Goal: Information Seeking & Learning: Check status

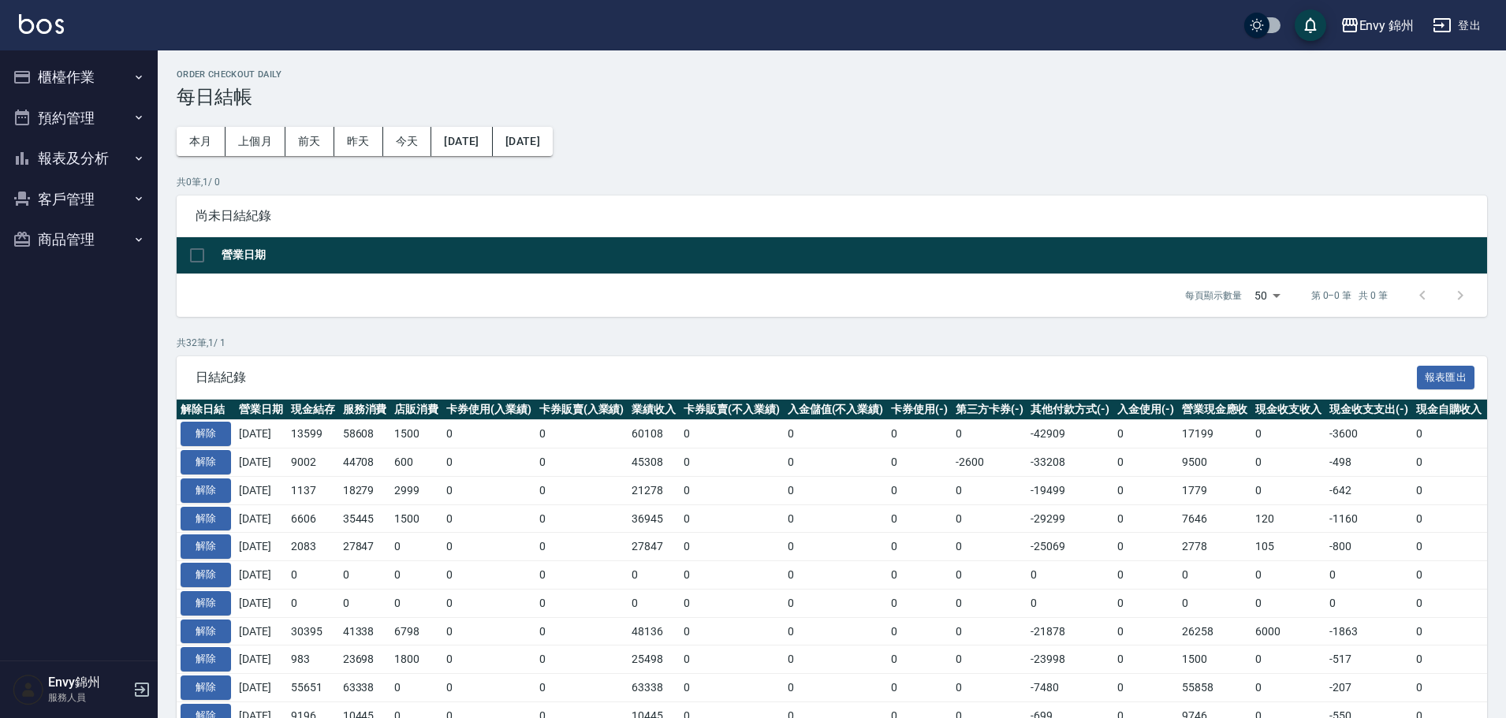
click at [1468, 9] on div "Envy 錦州 登出" at bounding box center [753, 25] width 1506 height 50
click at [1476, 30] on button "登出" at bounding box center [1456, 25] width 61 height 29
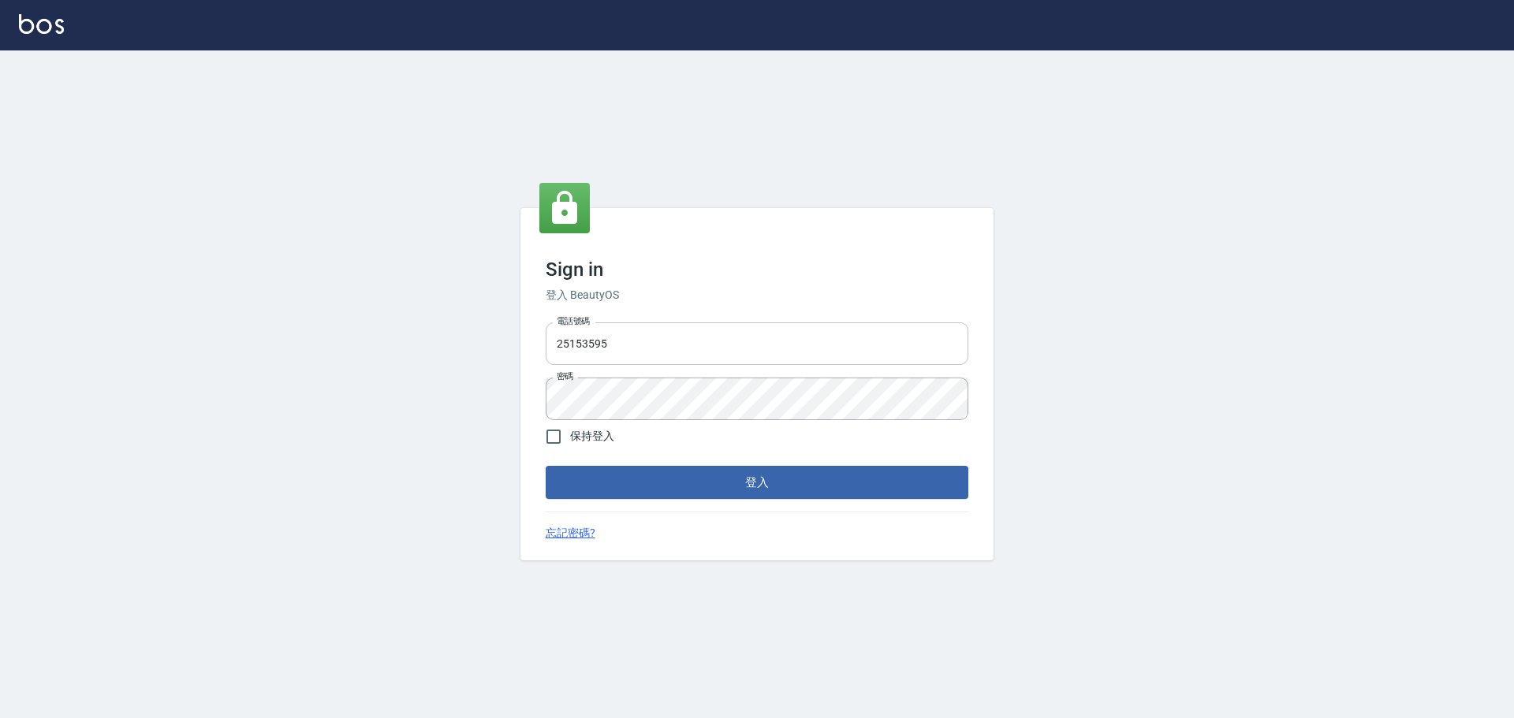
click at [629, 342] on input "25153595" at bounding box center [757, 343] width 423 height 43
type input "9990001234567"
click at [770, 500] on div "Sign in 登入 BeautyOS 電話號碼 9990001234567 電話號碼 密碼 密碼 保持登入 登入 忘記密碼?" at bounding box center [756, 384] width 473 height 352
click at [775, 490] on button "登入" at bounding box center [757, 482] width 423 height 33
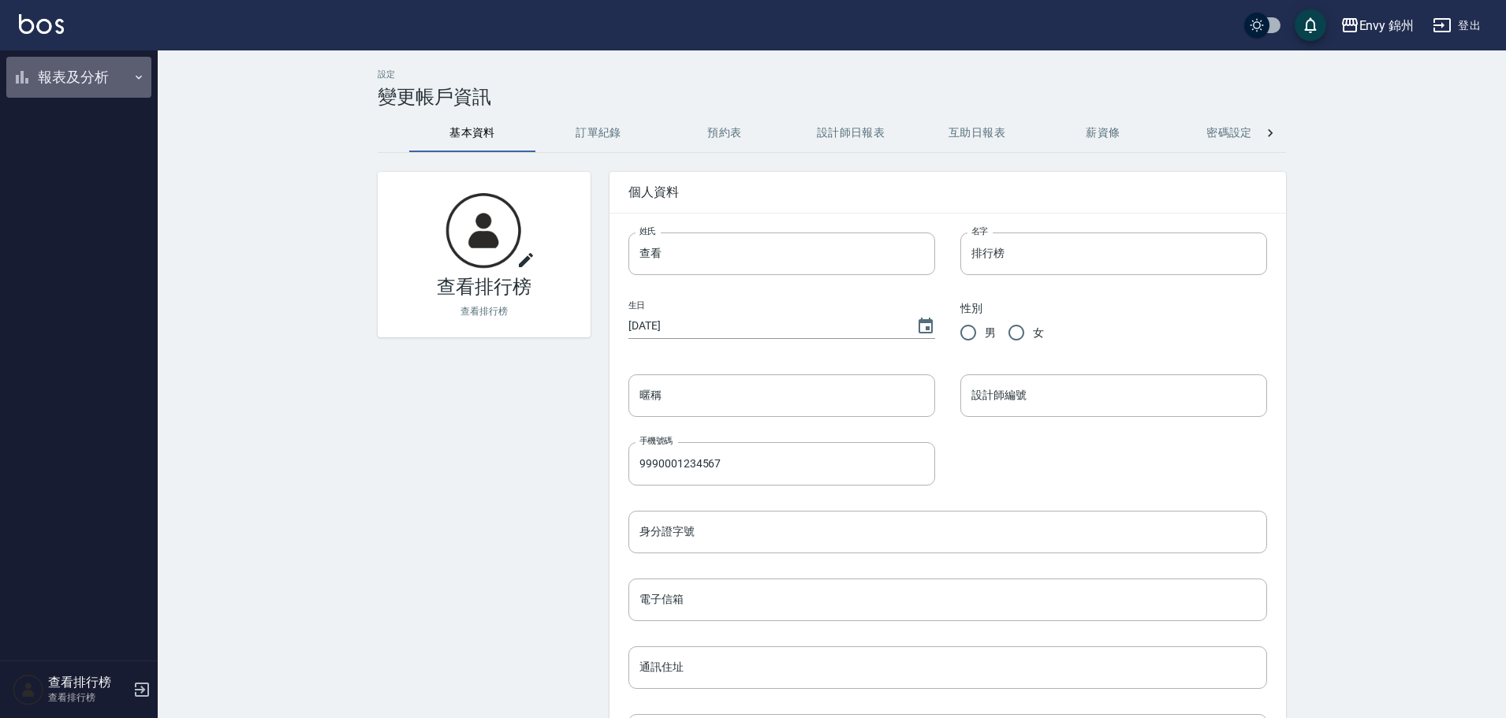
click at [46, 73] on button "報表及分析" at bounding box center [78, 77] width 145 height 41
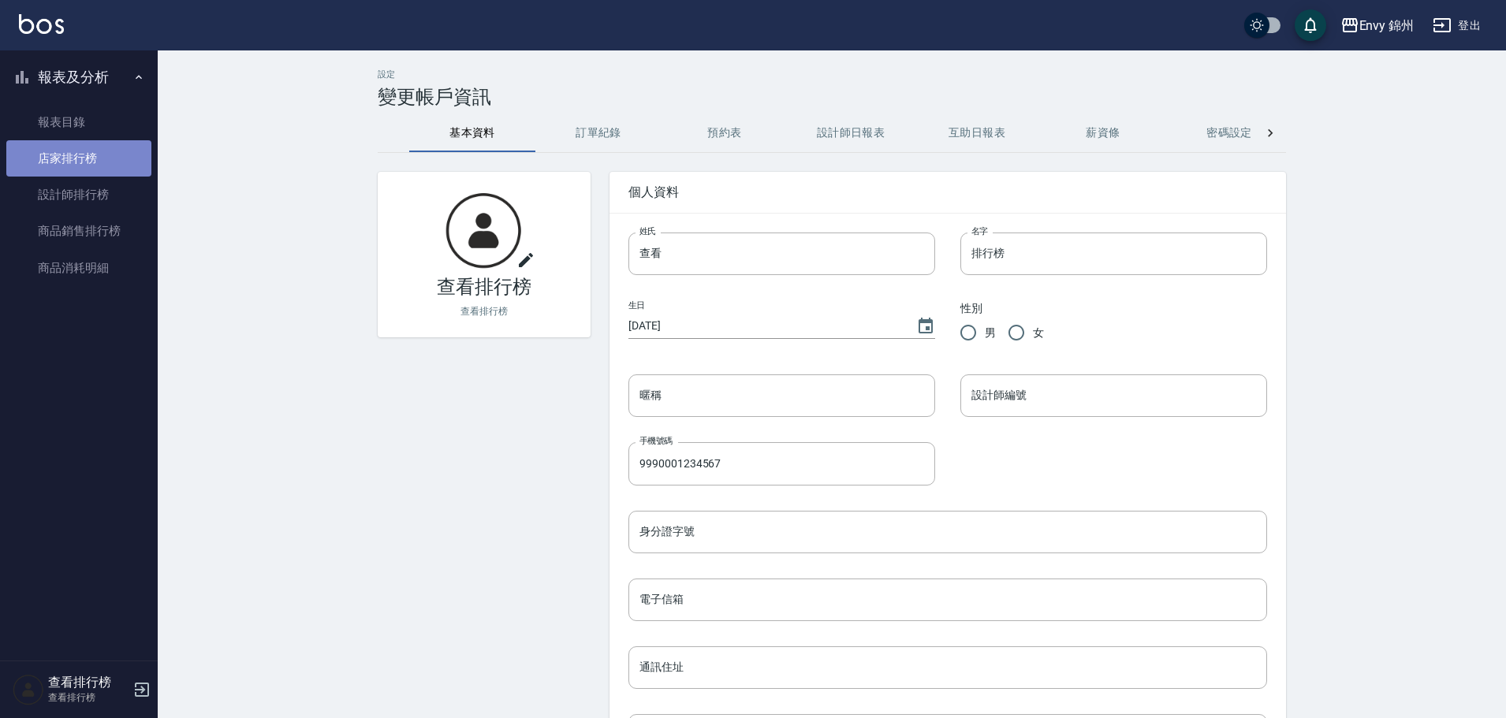
click at [99, 160] on link "店家排行榜" at bounding box center [78, 158] width 145 height 36
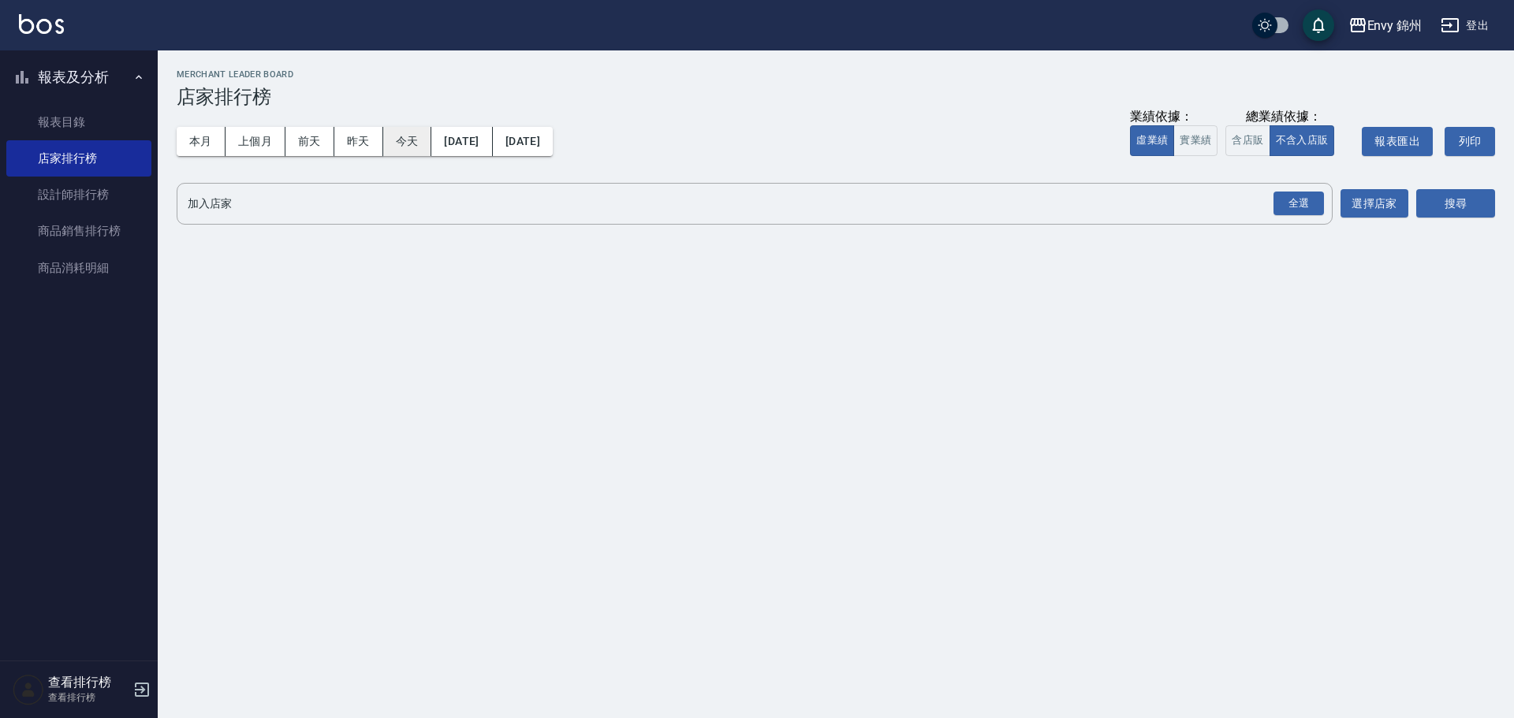
click at [412, 134] on button "今天" at bounding box center [407, 141] width 49 height 29
drag, startPoint x: 1258, startPoint y: 211, endPoint x: 1273, endPoint y: 212, distance: 14.2
click at [1273, 212] on div "全選 加入店家" at bounding box center [755, 204] width 1156 height 42
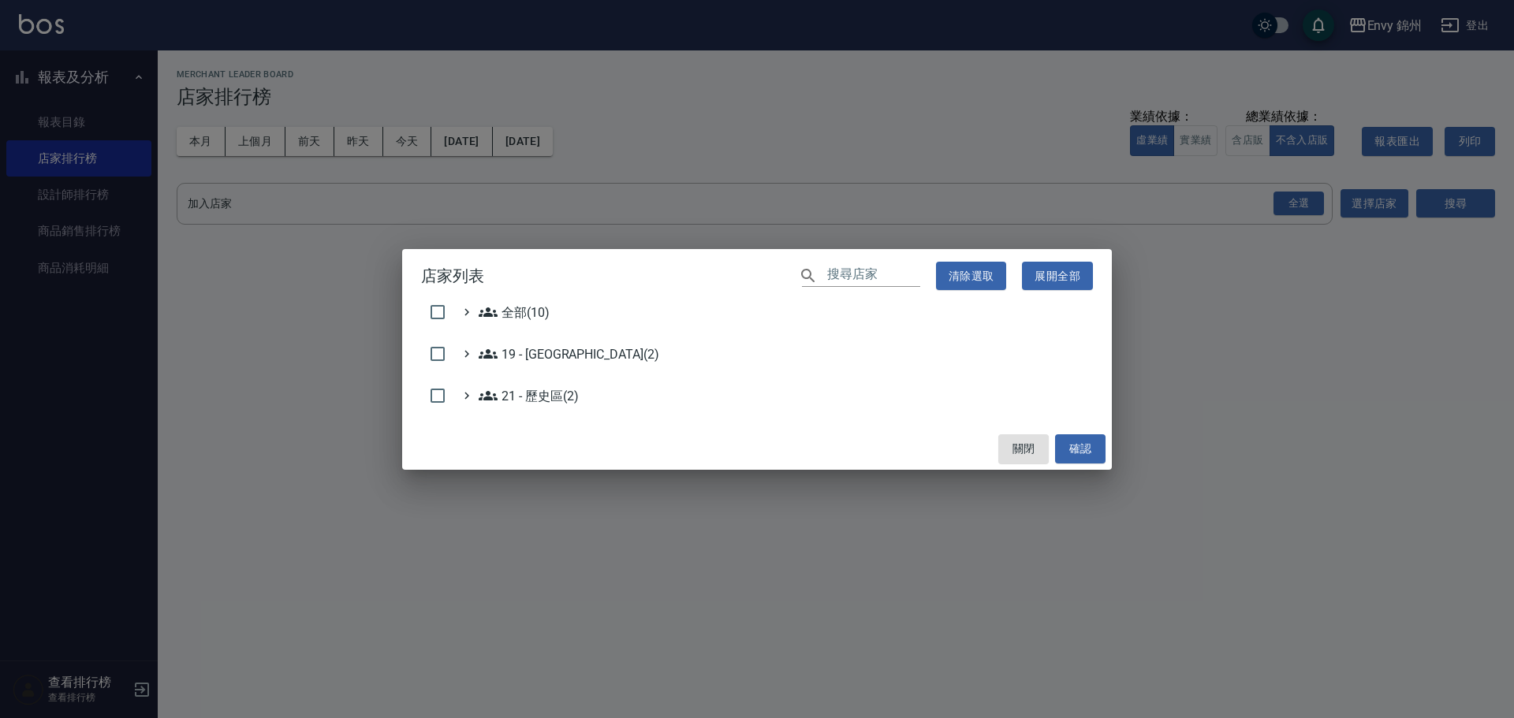
click at [1288, 204] on div "店家列表 ​ 清除選取 展開全部 全部(10) 19 - 新城區(2) 21 - 歷史區(2) 關閉 確認" at bounding box center [757, 359] width 1514 height 718
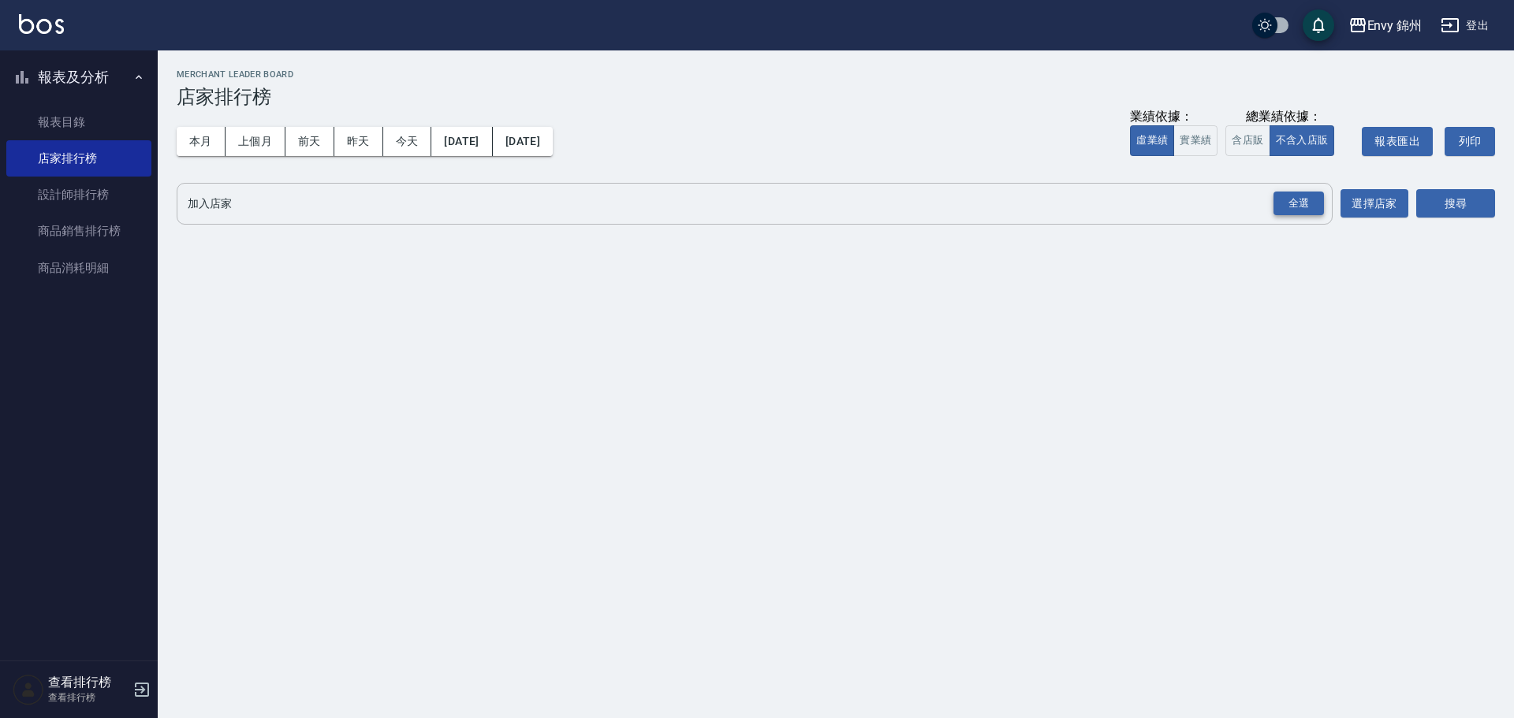
click at [1310, 199] on div "全選" at bounding box center [1298, 204] width 50 height 24
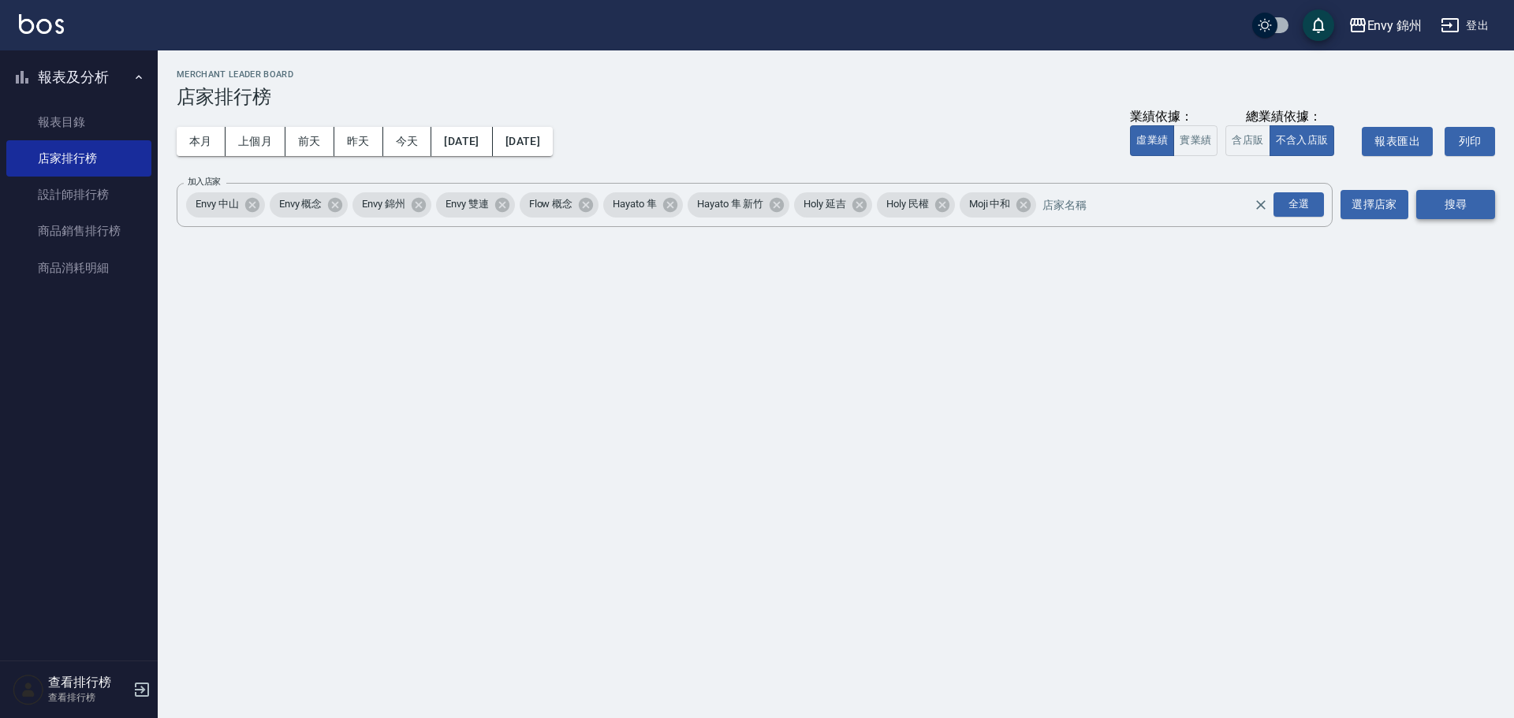
drag, startPoint x: 1503, startPoint y: 206, endPoint x: 1493, endPoint y: 207, distance: 10.3
click at [1503, 207] on div "Envy 錦州 2025-09-14 - 2025-09-14 店家排行榜 列印時間： 2025-09-14-21:45 Merchant Leader Bo…" at bounding box center [836, 151] width 1356 height 203
click at [1482, 207] on button "搜尋" at bounding box center [1455, 204] width 79 height 29
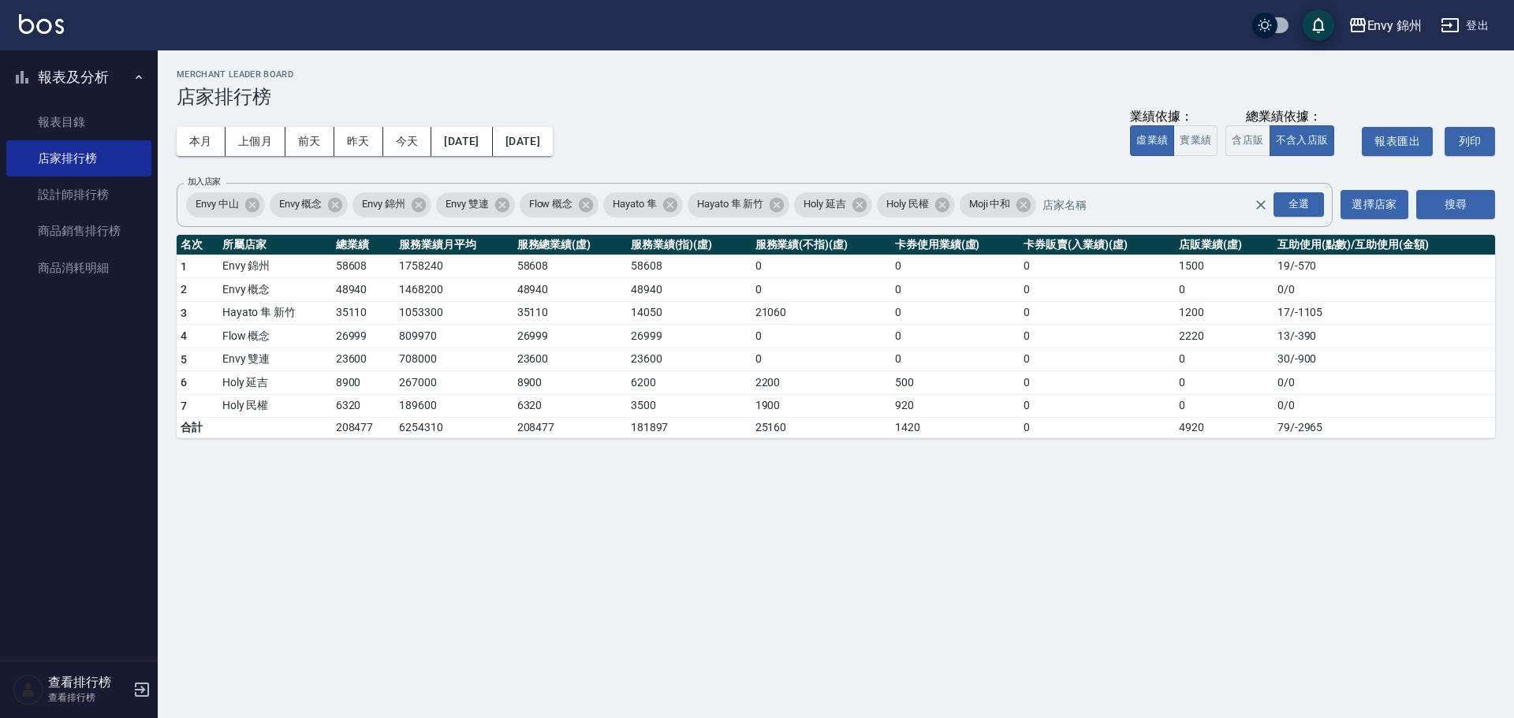
click at [191, 125] on div "本月 上個月 前天 昨天 今天 2025/09/14 2025/09/14" at bounding box center [365, 141] width 376 height 67
click at [183, 150] on button "本月" at bounding box center [201, 141] width 49 height 29
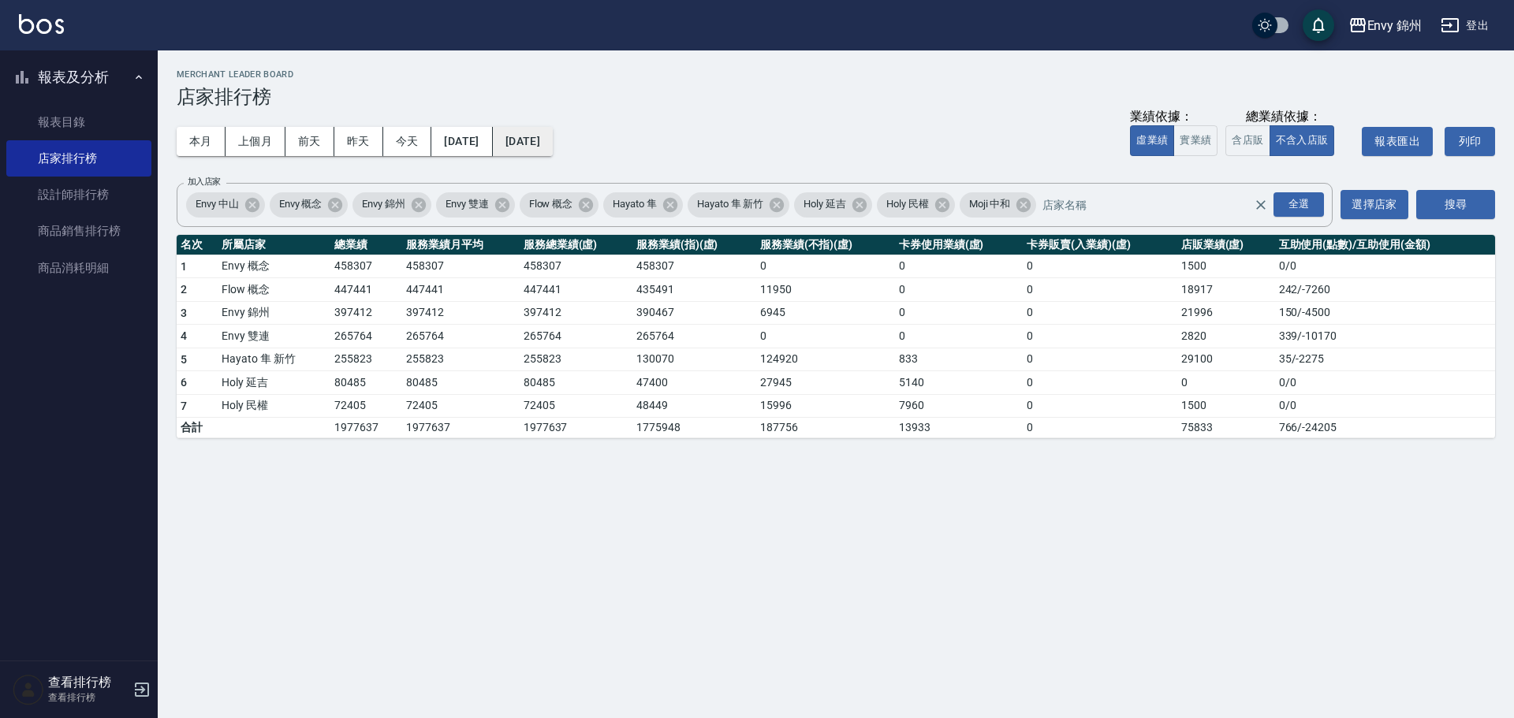
click at [553, 139] on button "2025/09/30" at bounding box center [523, 141] width 60 height 29
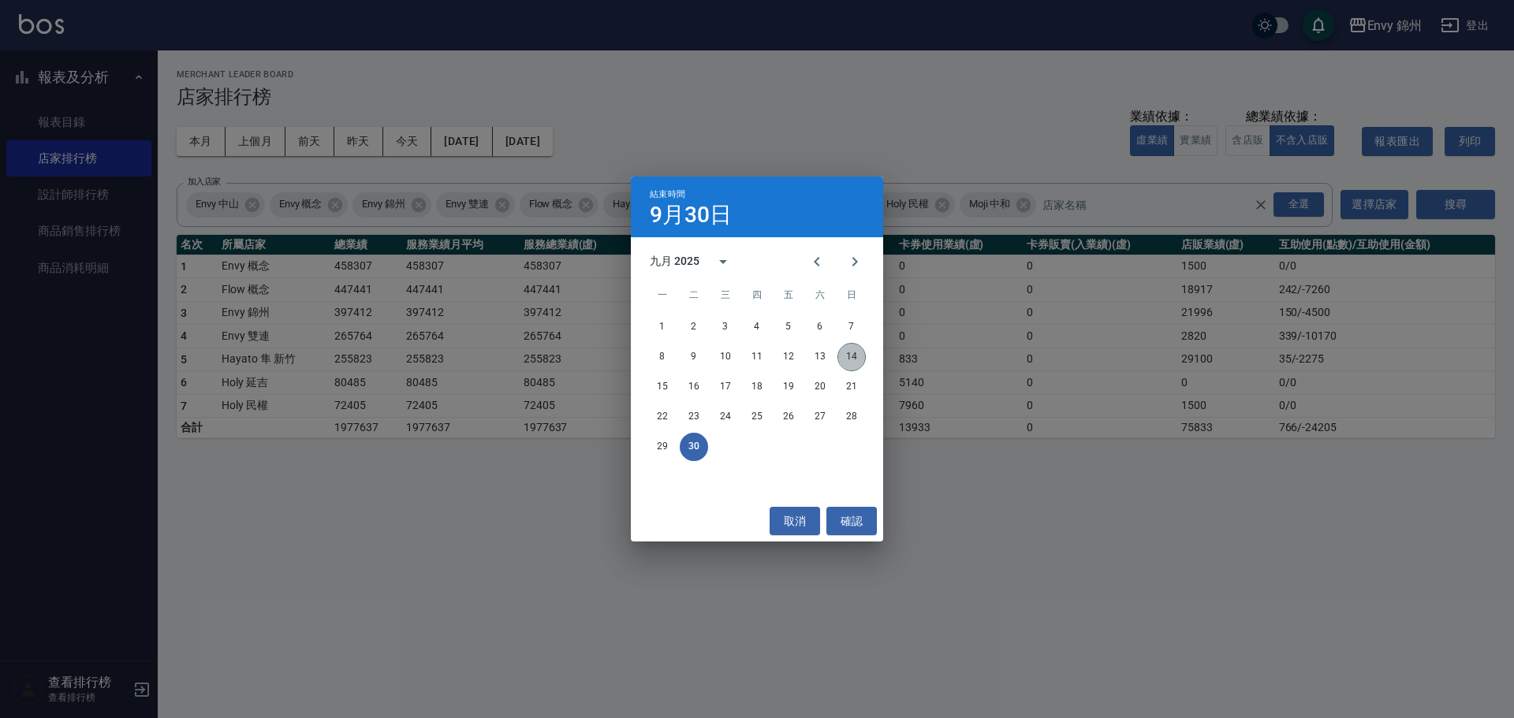
click at [851, 359] on button "14" at bounding box center [851, 357] width 28 height 28
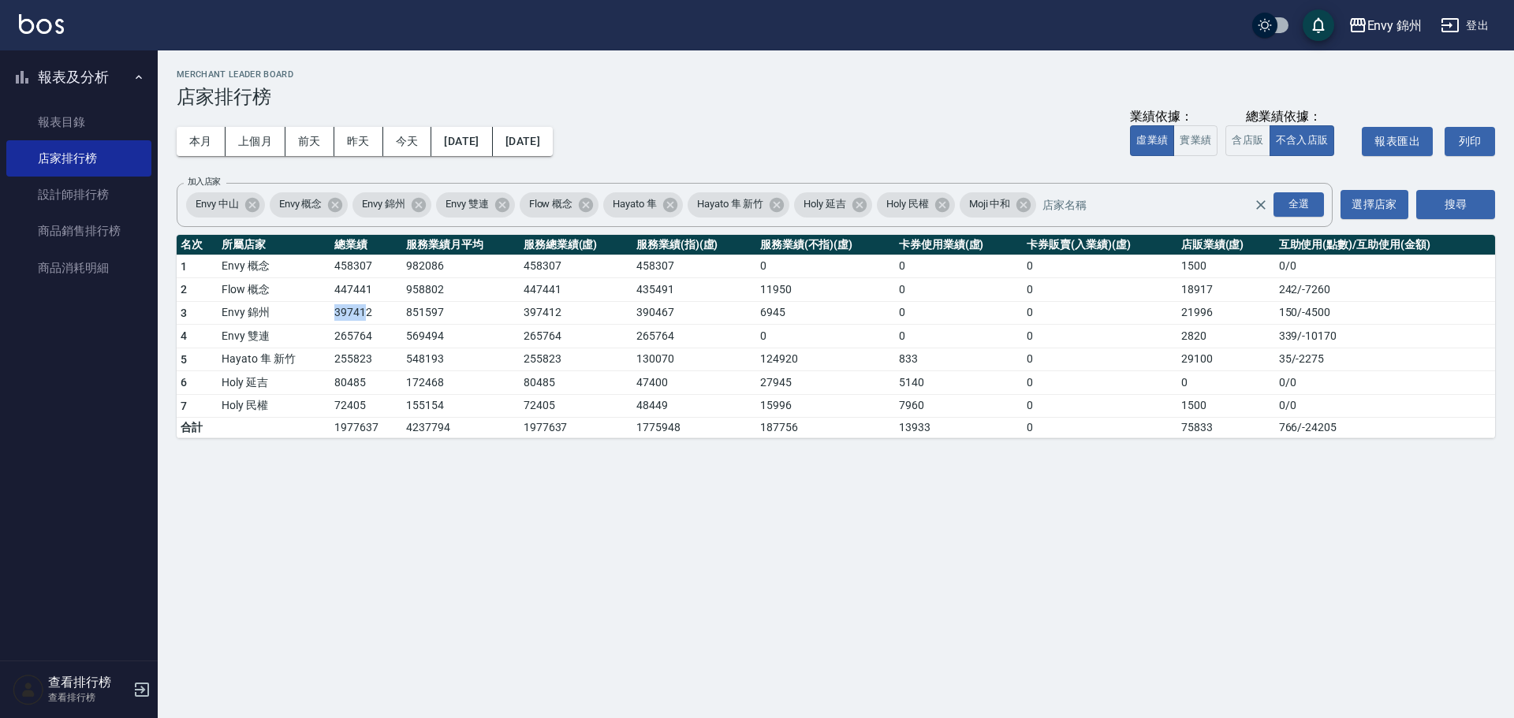
drag, startPoint x: 331, startPoint y: 322, endPoint x: 366, endPoint y: 320, distance: 34.7
click at [366, 320] on tr "3 Envy 錦州 397412 851597 397412 390467 6945 0 0 21996 150 / -4500" at bounding box center [836, 313] width 1318 height 24
click at [389, 311] on td "397412" at bounding box center [366, 313] width 72 height 24
click at [364, 319] on td "397412" at bounding box center [366, 313] width 72 height 24
drag, startPoint x: 404, startPoint y: 313, endPoint x: 447, endPoint y: 313, distance: 42.6
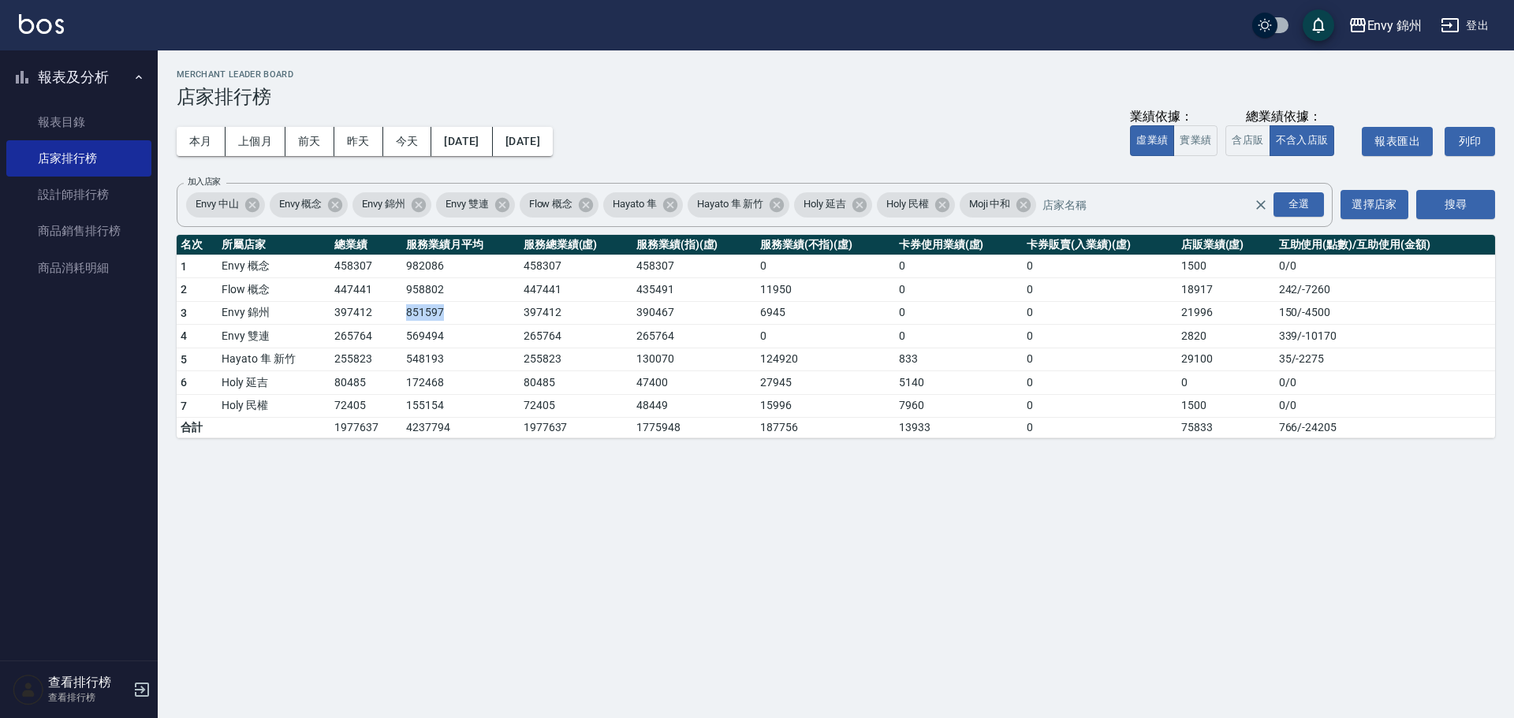
click at [447, 313] on tr "3 Envy 錦州 397412 851597 397412 390467 6945 0 0 21996 150 / -4500" at bounding box center [836, 313] width 1318 height 24
click at [352, 293] on td "447441" at bounding box center [366, 290] width 72 height 24
drag, startPoint x: 342, startPoint y: 277, endPoint x: 358, endPoint y: 277, distance: 15.8
click at [358, 277] on td "458307" at bounding box center [366, 267] width 72 height 24
click at [110, 187] on link "設計師排行榜" at bounding box center [78, 195] width 145 height 36
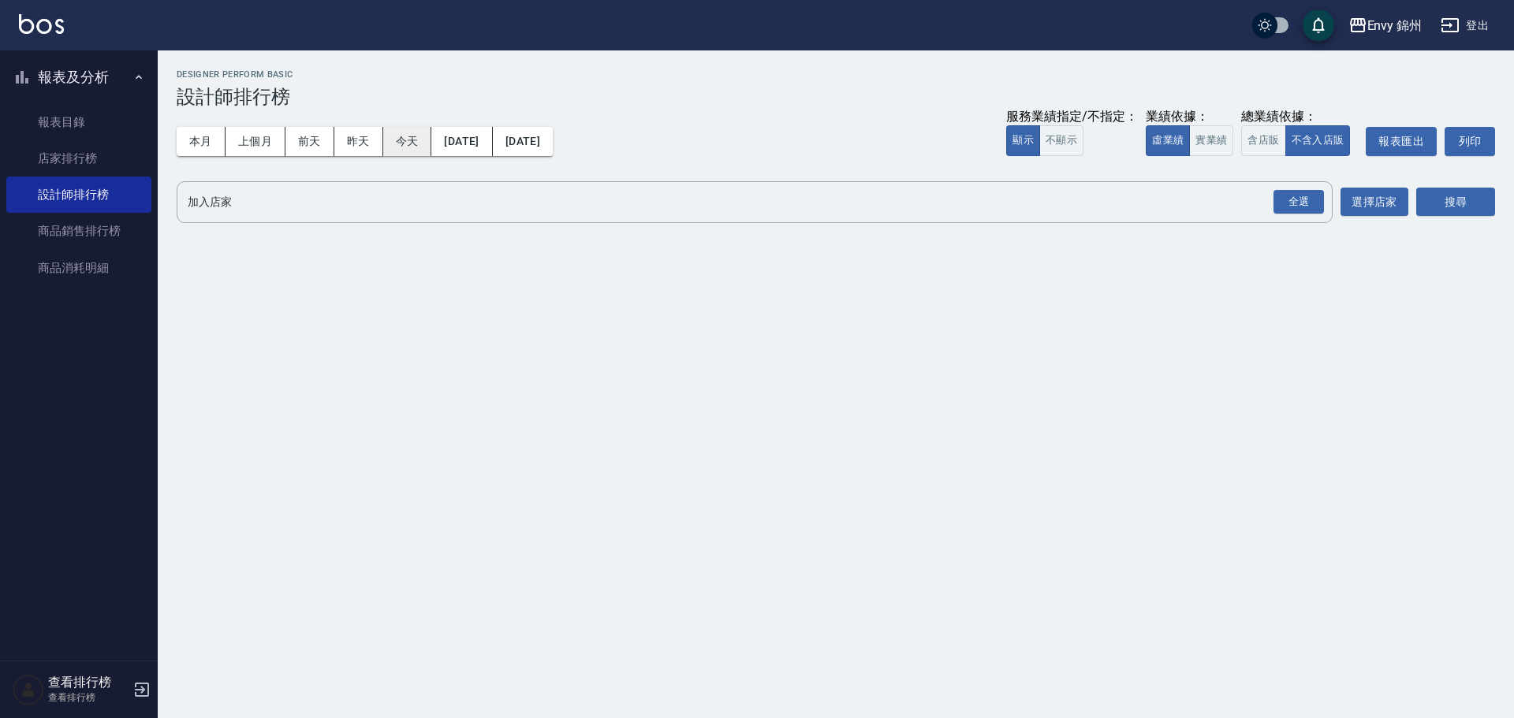
click at [418, 140] on button "今天" at bounding box center [407, 141] width 49 height 29
click at [1280, 192] on div "全選" at bounding box center [1298, 202] width 50 height 24
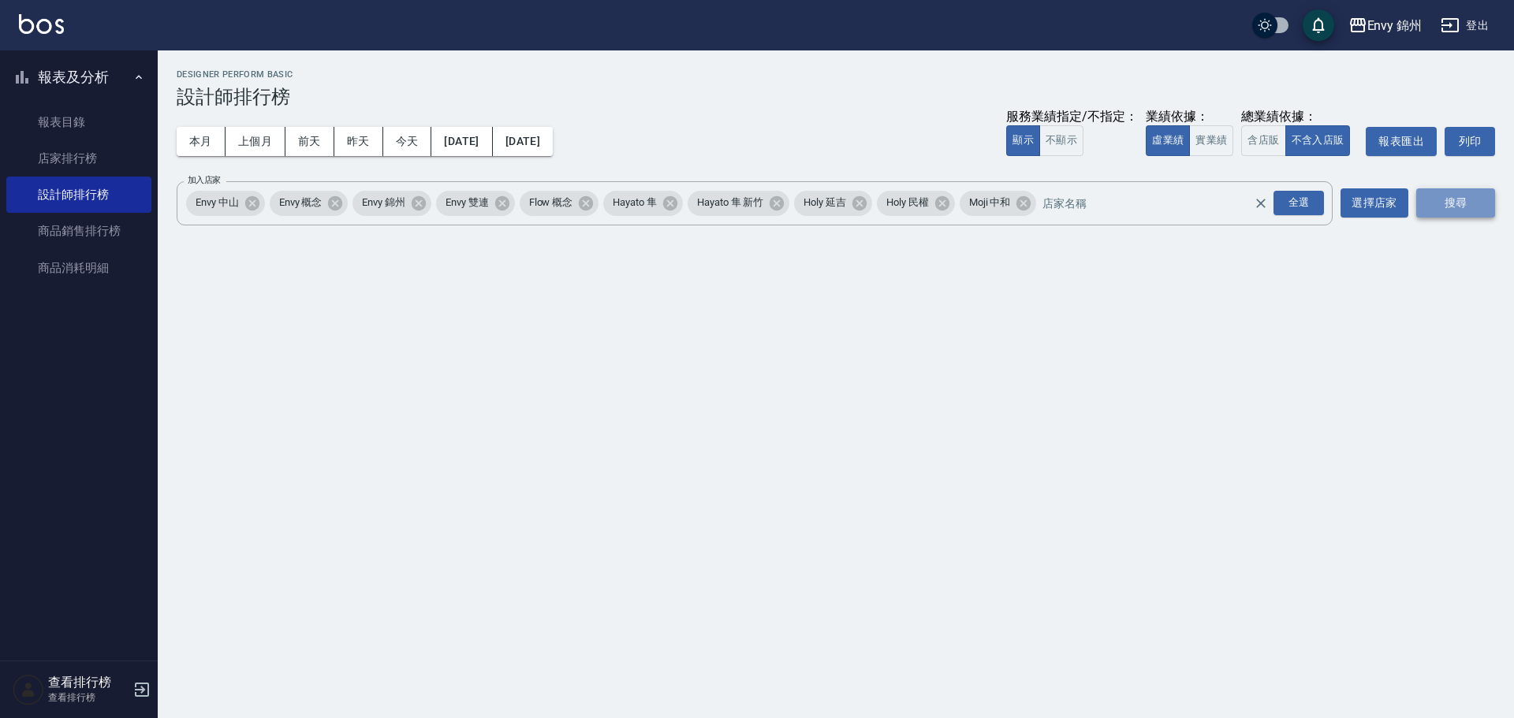
click at [1467, 194] on button "搜尋" at bounding box center [1455, 202] width 79 height 29
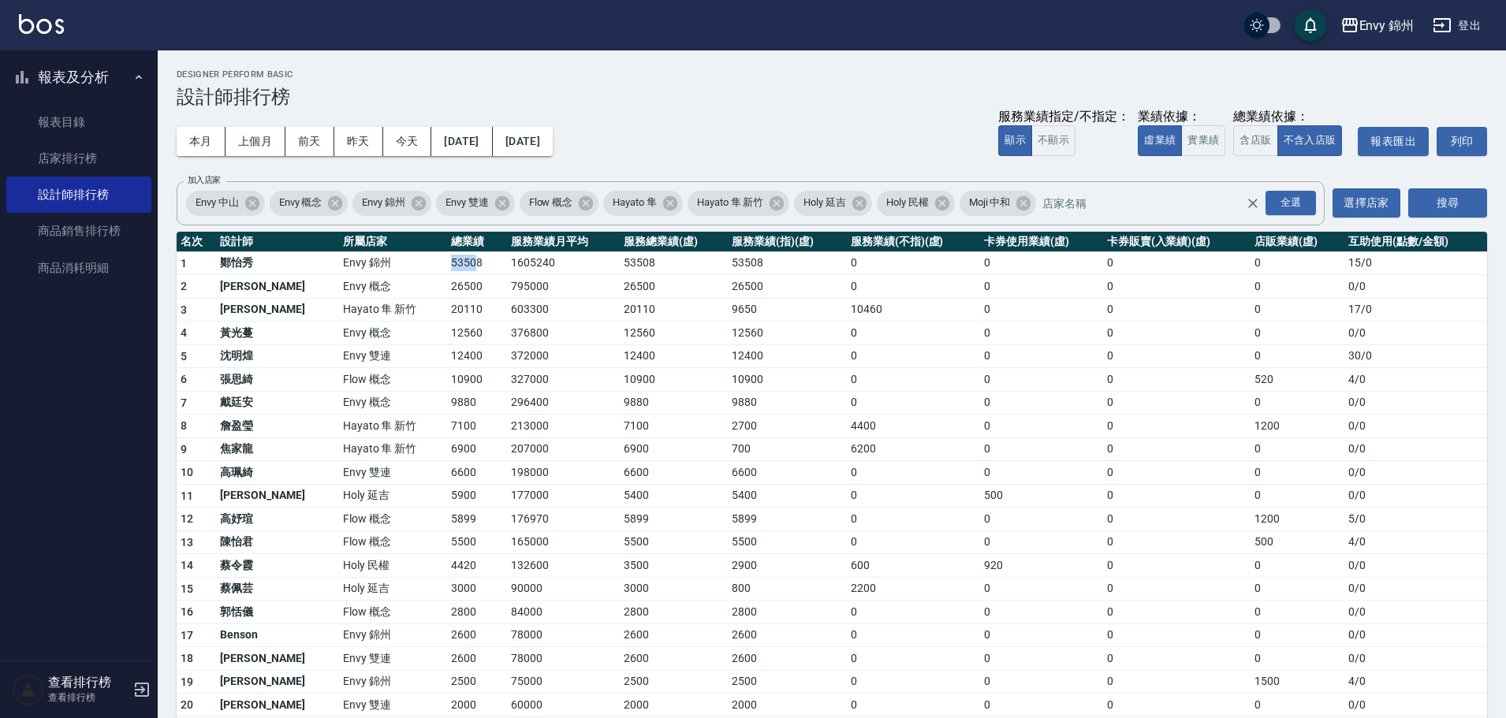
click at [423, 270] on tr "1 鄭怡秀 Envy 錦州 53508 1605240 53508 53508 0 0 0 0 15 / 0" at bounding box center [832, 264] width 1310 height 24
click at [215, 137] on button "本月" at bounding box center [201, 141] width 49 height 29
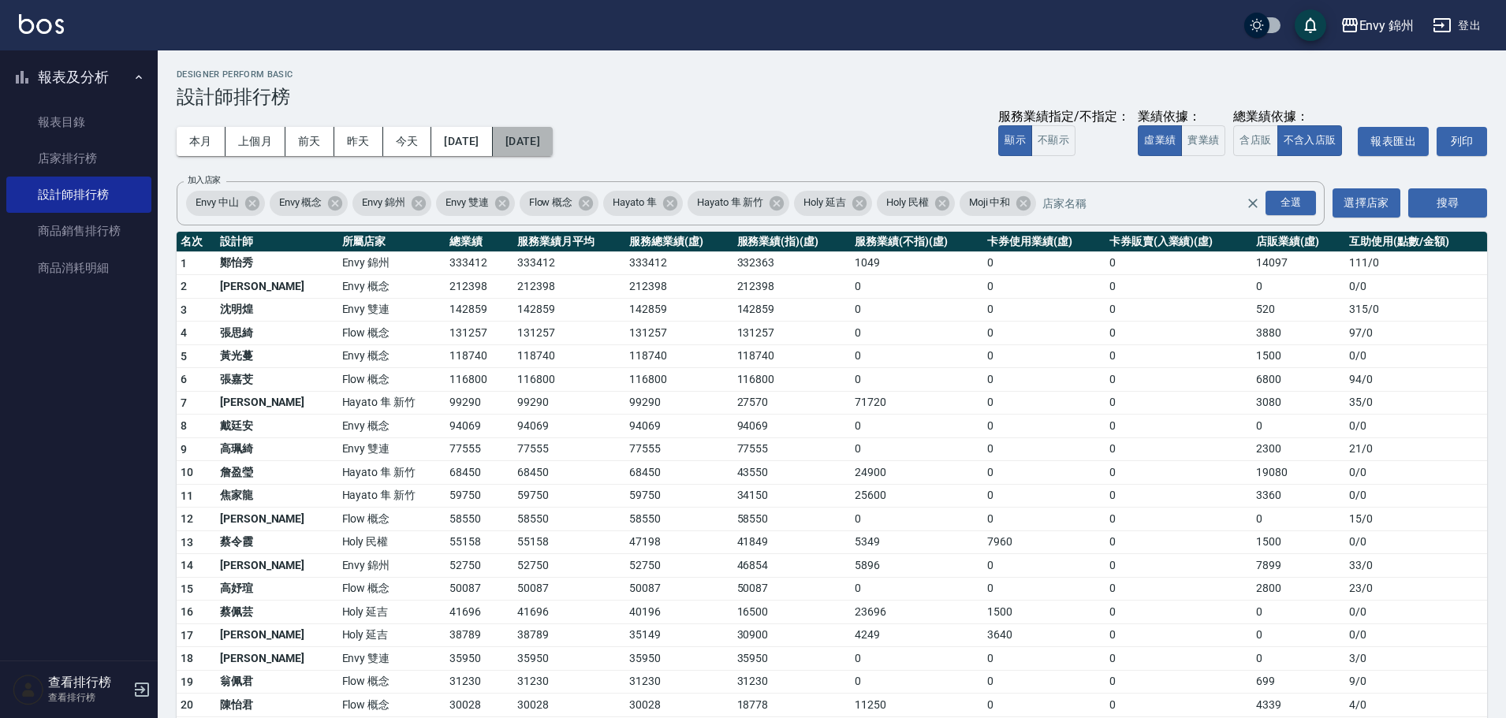
click at [553, 140] on button "2025/09/30" at bounding box center [523, 141] width 60 height 29
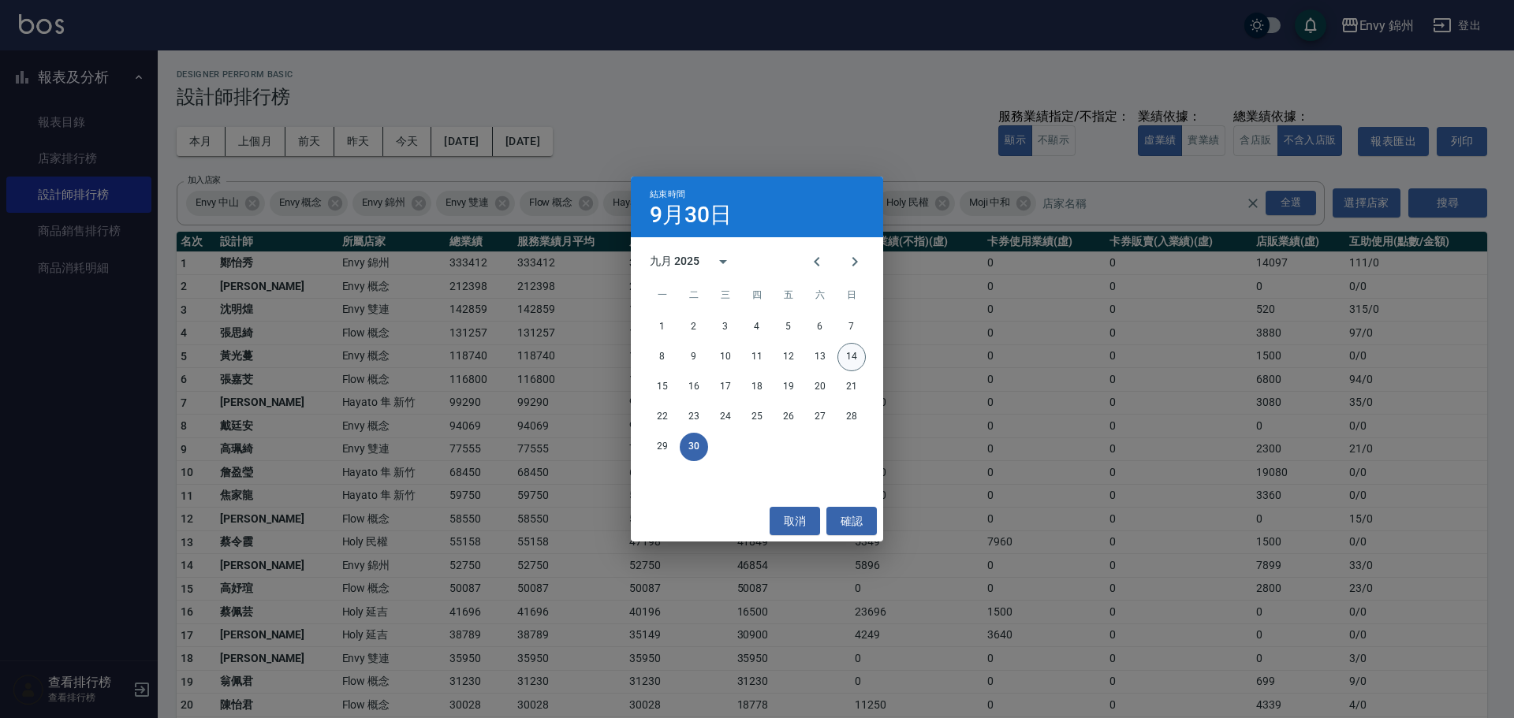
click at [850, 350] on button "14" at bounding box center [851, 357] width 28 height 28
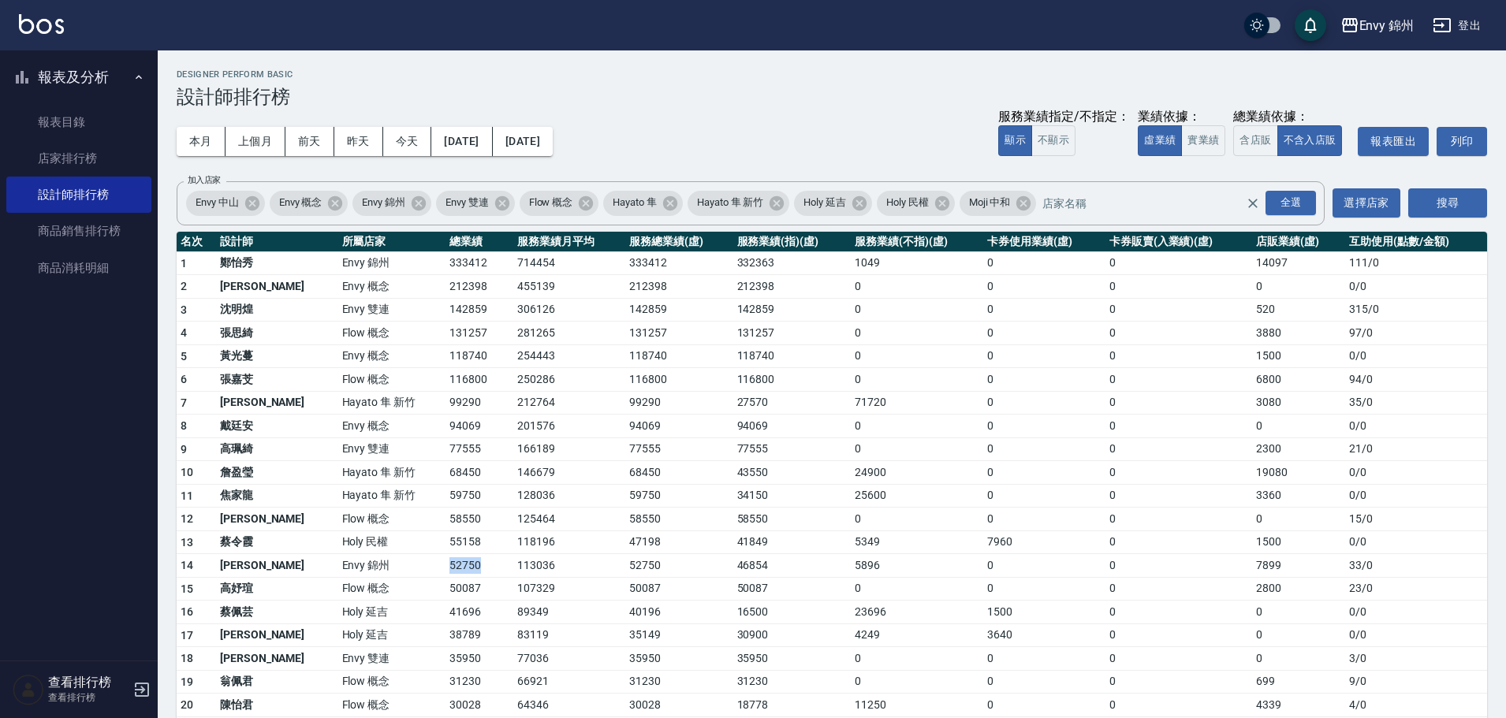
drag, startPoint x: 443, startPoint y: 562, endPoint x: 457, endPoint y: 562, distance: 14.2
click at [457, 562] on tr "14 潘昀廷 Envy 錦州 52750 113036 52750 46854 5896 0 0 7899 33 / 0" at bounding box center [832, 566] width 1310 height 24
drag, startPoint x: 390, startPoint y: 263, endPoint x: 445, endPoint y: 267, distance: 55.4
click at [445, 267] on tr "1 鄭怡秀 Envy 錦州 333412 714454 333412 332363 1049 0 0 14097 111 / 0" at bounding box center [832, 264] width 1310 height 24
click at [1083, 386] on td "0" at bounding box center [1044, 380] width 122 height 24
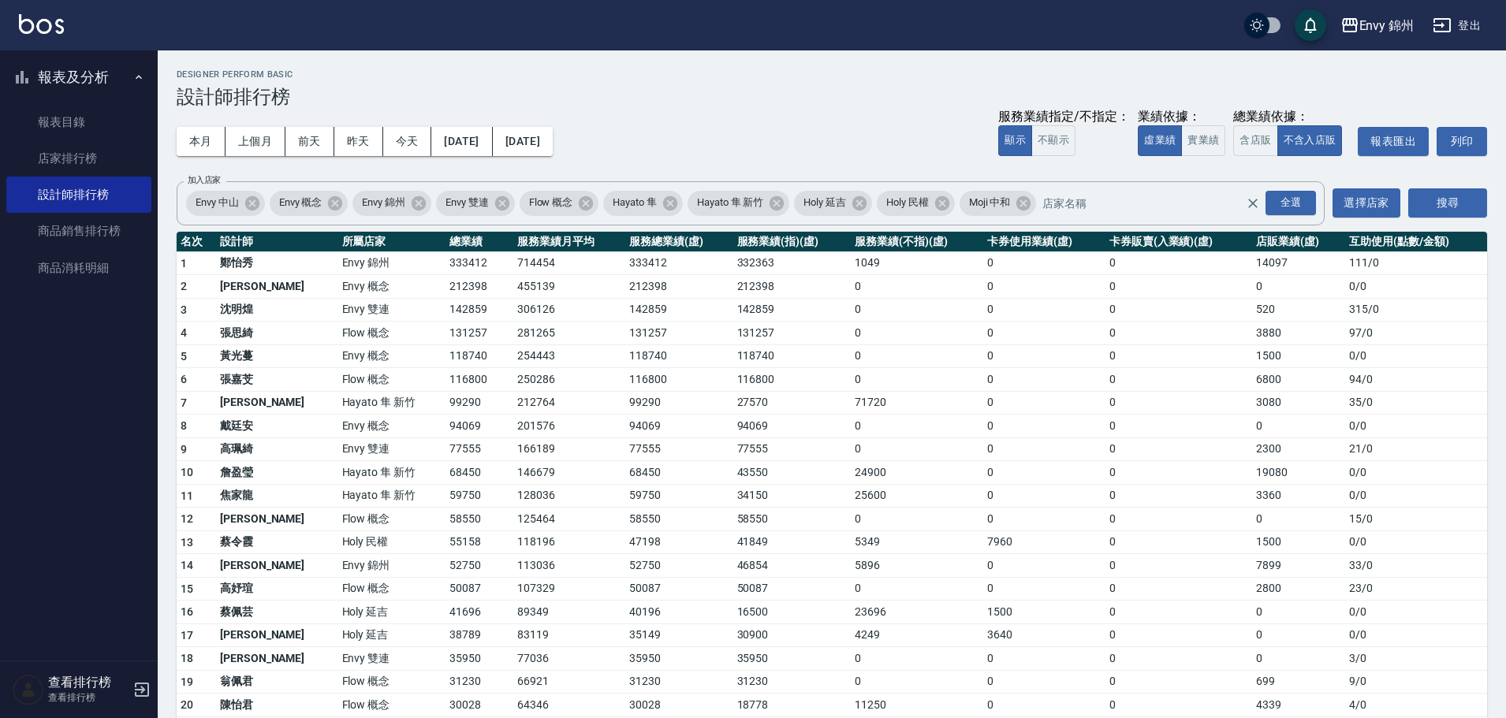
click at [1469, 29] on button "登出" at bounding box center [1456, 25] width 61 height 29
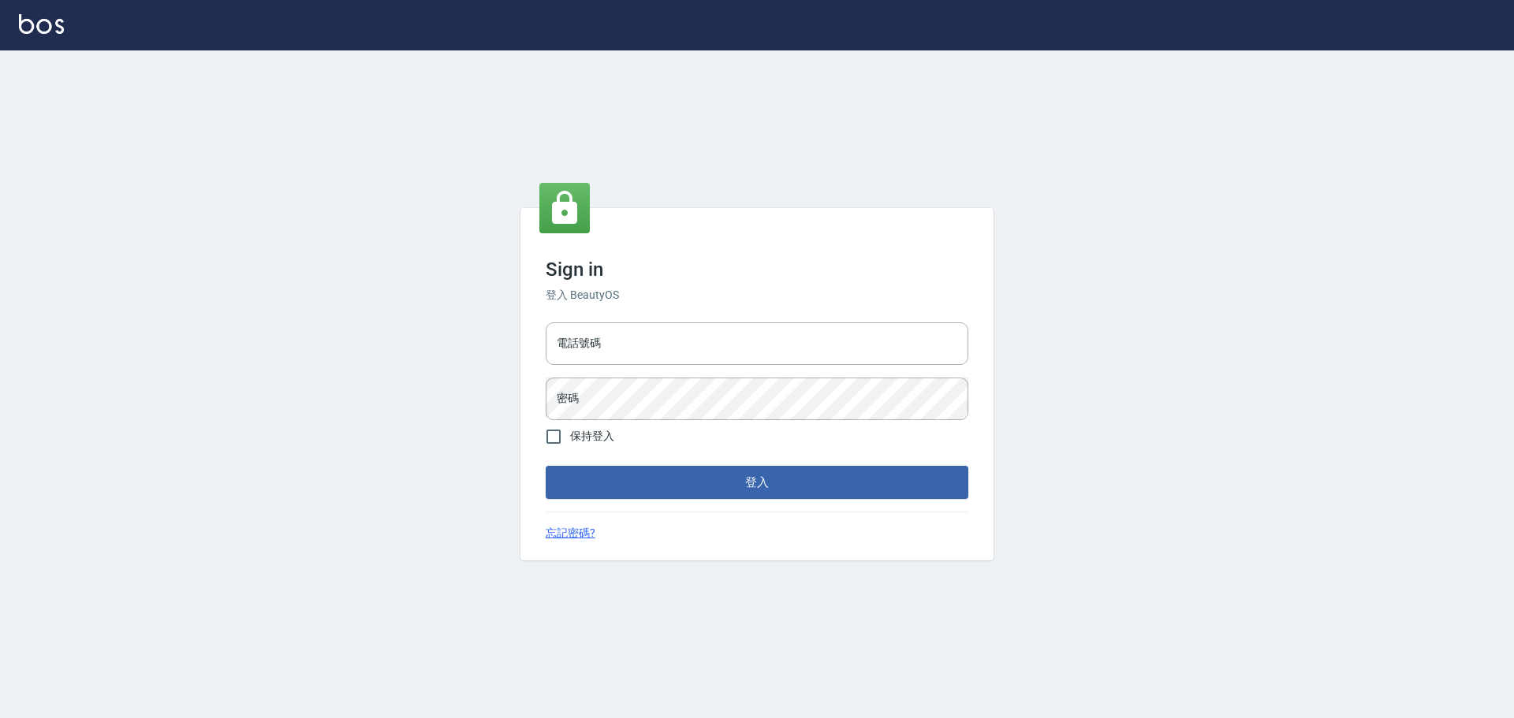
type input "9990001234567"
